Goal: Task Accomplishment & Management: Manage account settings

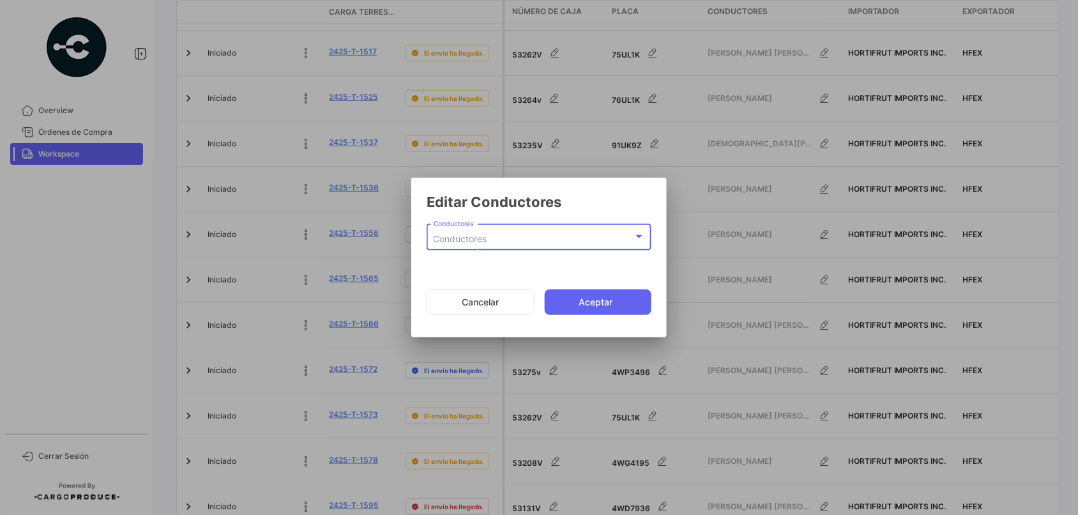
click at [502, 236] on div "Conductores" at bounding box center [533, 239] width 200 height 11
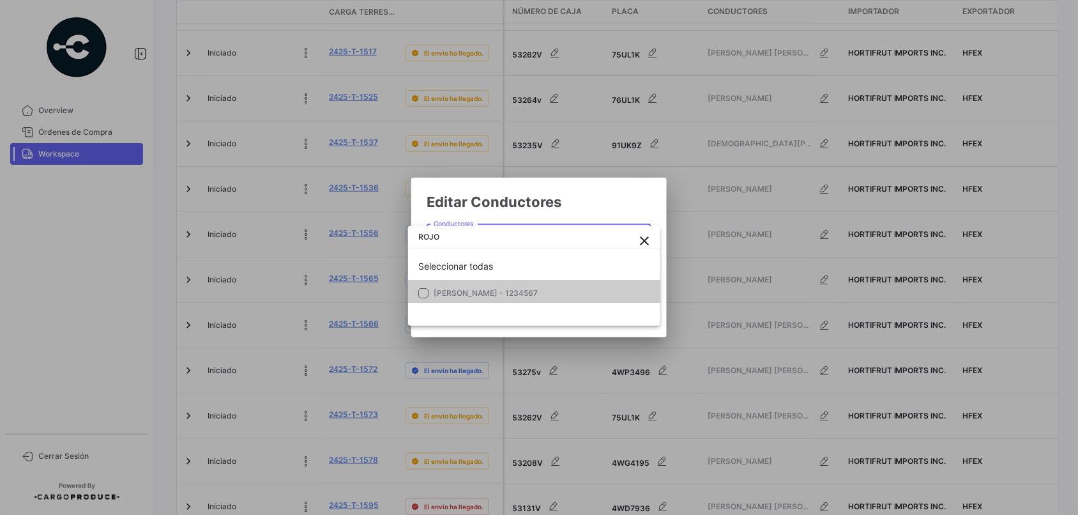
type input "ROJO"
click at [525, 298] on span "[PERSON_NAME] - 1234567" at bounding box center [522, 292] width 179 height 11
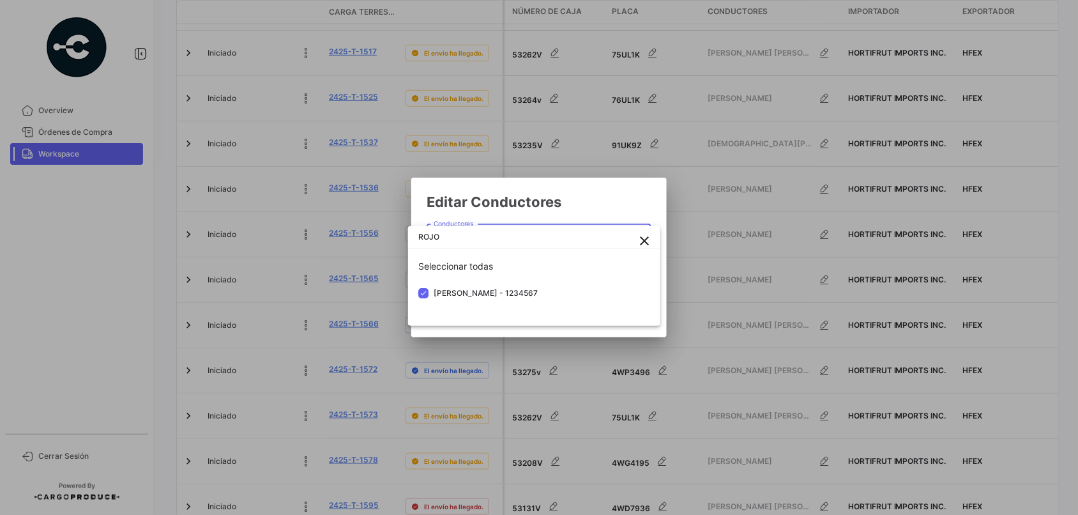
click at [602, 196] on div at bounding box center [539, 257] width 1078 height 515
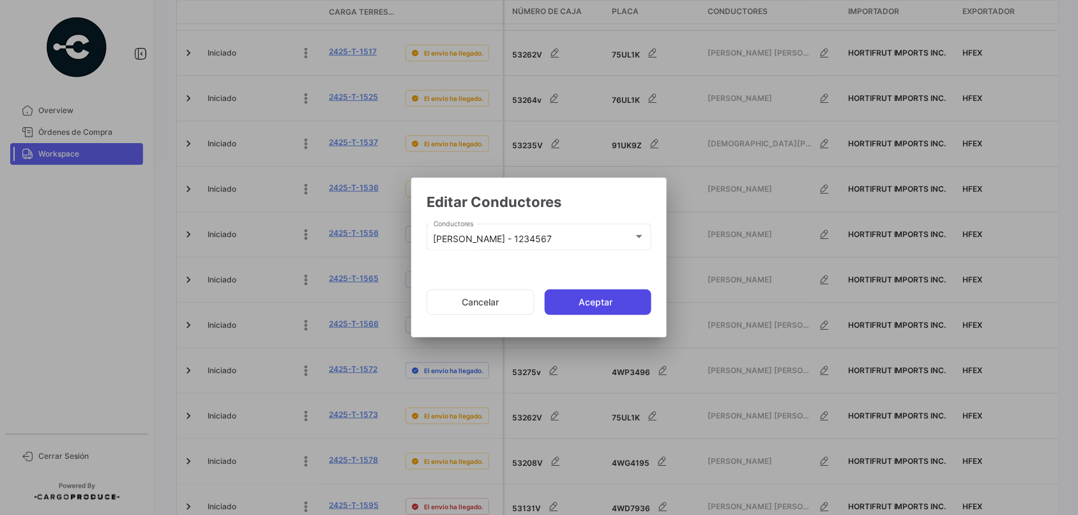
click at [592, 298] on button "Aceptar" at bounding box center [598, 302] width 107 height 26
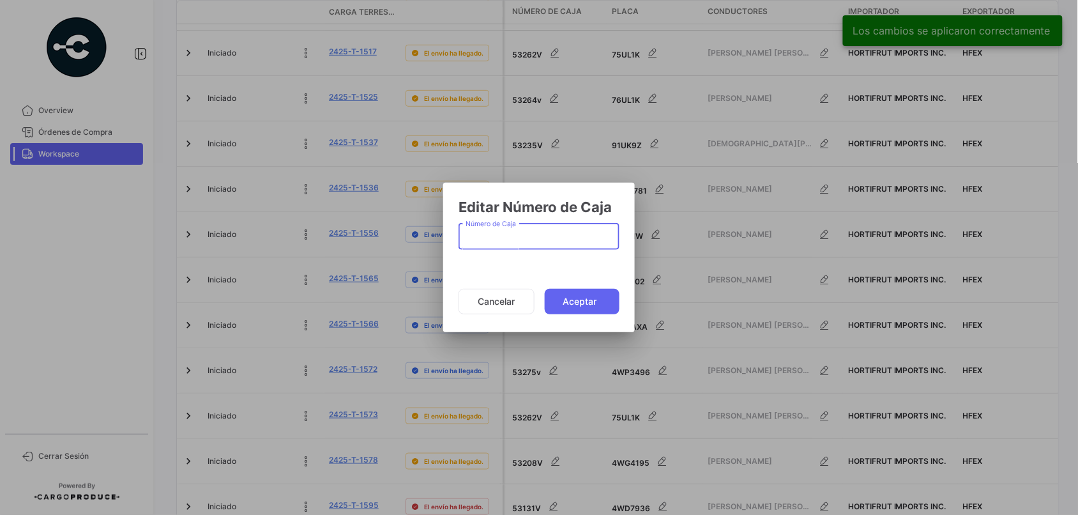
drag, startPoint x: 532, startPoint y: 240, endPoint x: 537, endPoint y: 225, distance: 15.5
click at [532, 240] on input "Número de Caja" at bounding box center [538, 239] width 147 height 11
type input "53280V"
click at [581, 295] on button "Aceptar" at bounding box center [582, 302] width 75 height 26
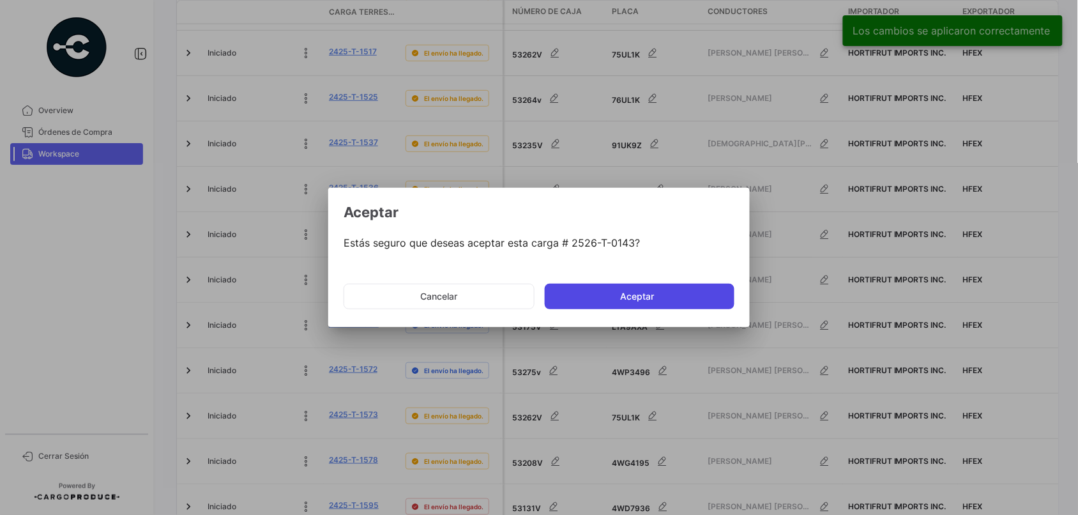
click at [658, 295] on button "Aceptar" at bounding box center [640, 296] width 190 height 26
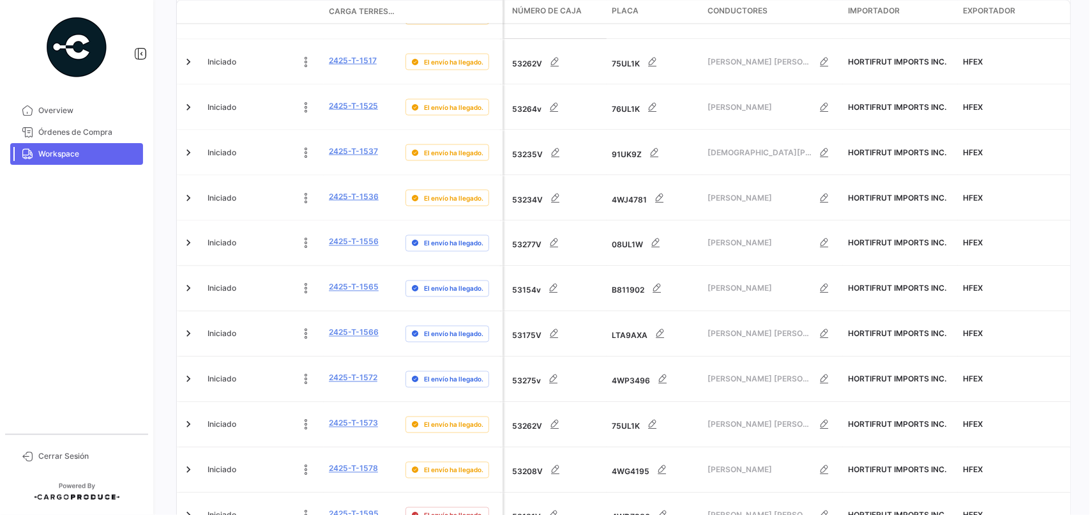
scroll to position [3355, 0]
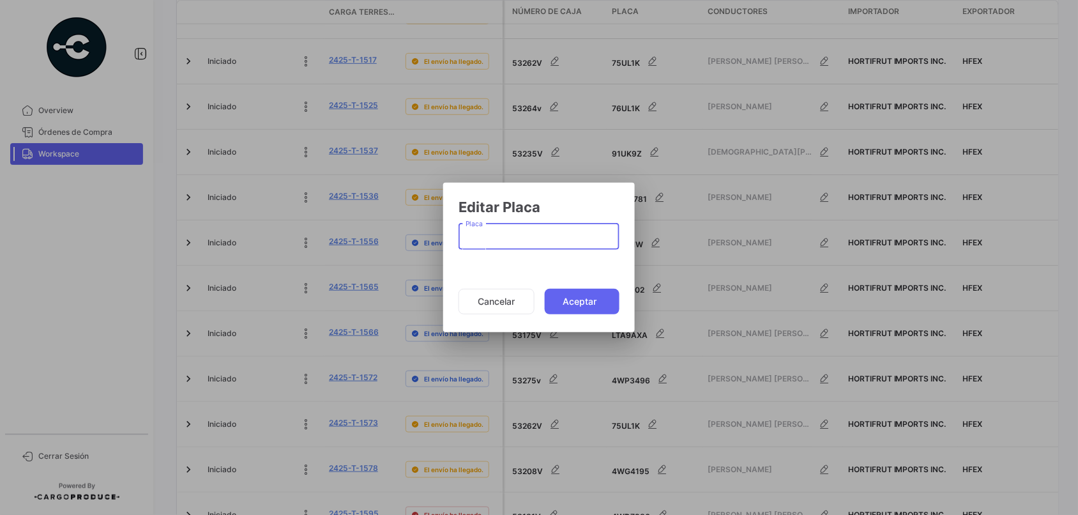
paste input "78UL1W"
type input "78UL1W"
click at [585, 304] on button "Aceptar" at bounding box center [582, 302] width 75 height 26
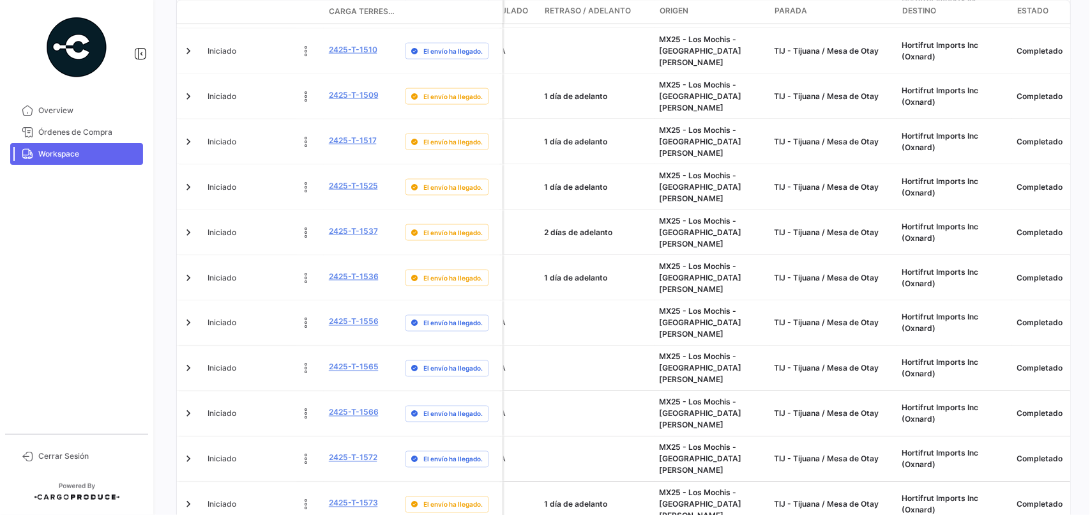
scroll to position [3195, 0]
